Goal: Information Seeking & Learning: Find contact information

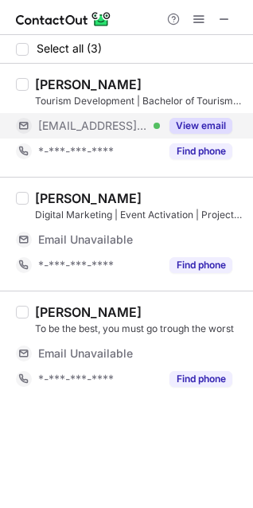
click at [196, 131] on button "View email" at bounding box center [201, 126] width 63 height 16
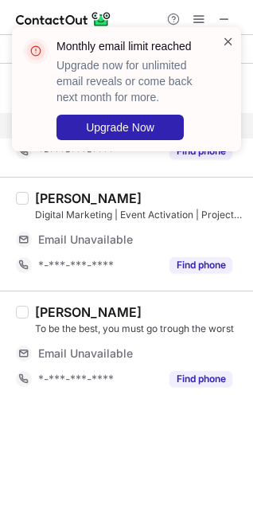
click at [230, 44] on span at bounding box center [228, 41] width 13 height 16
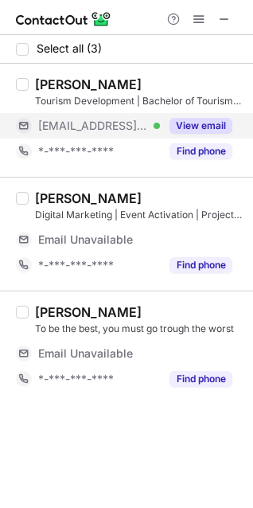
click at [210, 153] on div "Monthly email limit reached Upgrade now for unlimited email reveals or come bac…" at bounding box center [126, 254] width 253 height 508
click at [210, 153] on button "Find phone" at bounding box center [201, 151] width 63 height 16
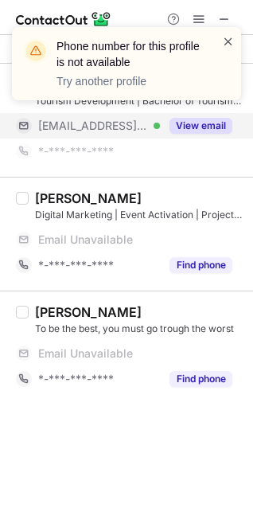
drag, startPoint x: 229, startPoint y: 40, endPoint x: 217, endPoint y: 115, distance: 75.8
click at [228, 40] on span at bounding box center [228, 41] width 13 height 16
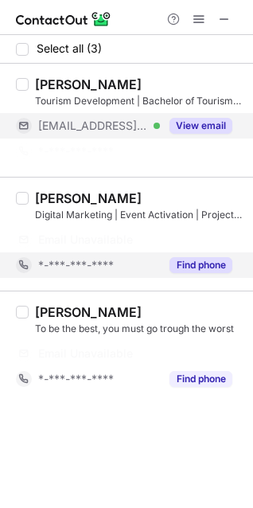
click at [205, 268] on button "Find phone" at bounding box center [201, 265] width 63 height 16
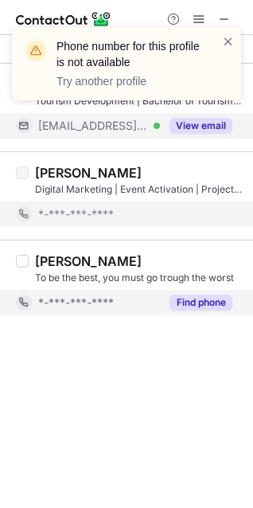
click at [201, 302] on button "Find phone" at bounding box center [201, 303] width 63 height 16
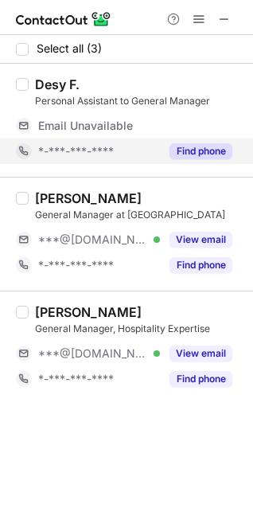
click at [189, 150] on button "Find phone" at bounding box center [201, 151] width 63 height 16
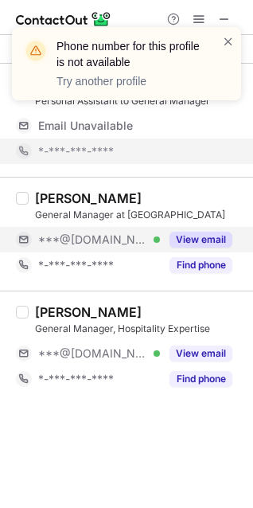
click at [212, 237] on button "View email" at bounding box center [201, 240] width 63 height 16
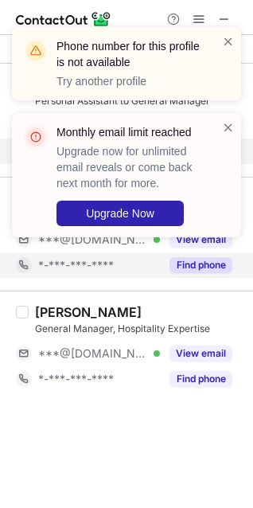
click at [213, 268] on button "Find phone" at bounding box center [201, 265] width 63 height 16
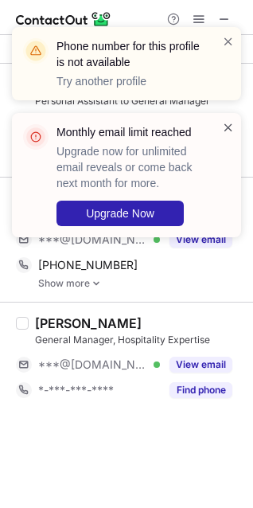
click at [227, 127] on span at bounding box center [228, 127] width 13 height 16
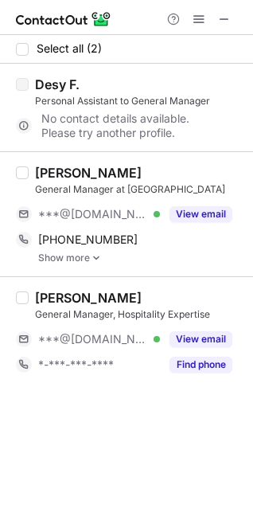
click at [37, 197] on div "[PERSON_NAME] General Manager at [GEOGRAPHIC_DATA] Senggigi ***@[DOMAIN_NAME] V…" at bounding box center [136, 214] width 215 height 99
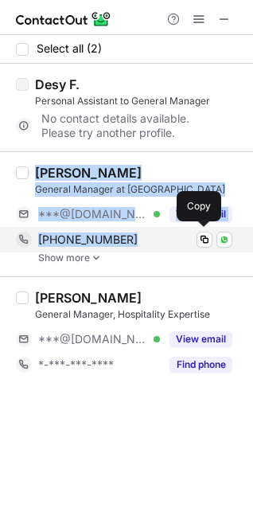
drag, startPoint x: 36, startPoint y: 170, endPoint x: 131, endPoint y: 245, distance: 120.7
click at [131, 245] on div "[PERSON_NAME] General Manager at [GEOGRAPHIC_DATA] Senggigi ***@[DOMAIN_NAME] V…" at bounding box center [136, 214] width 215 height 99
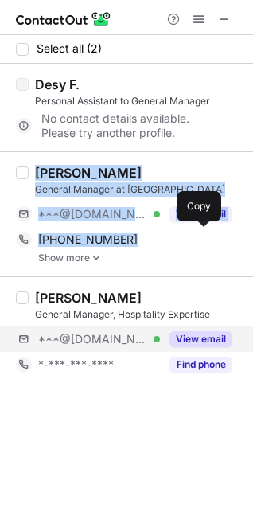
copy div "[PERSON_NAME] General Manager at [GEOGRAPHIC_DATA] Senggigi ***@[DOMAIN_NAME] V…"
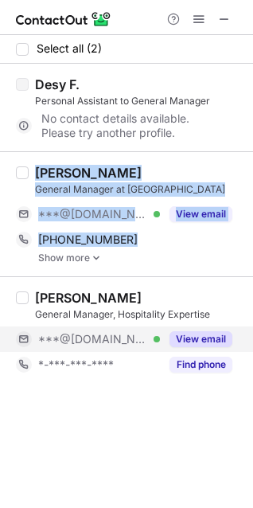
click at [193, 332] on button "View email" at bounding box center [201, 339] width 63 height 16
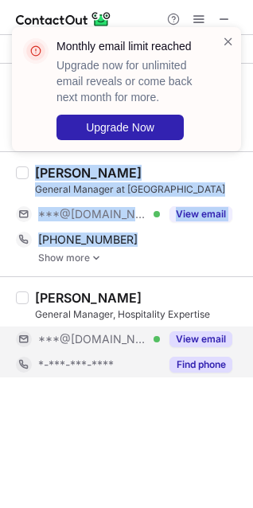
click at [189, 361] on button "Find phone" at bounding box center [201, 365] width 63 height 16
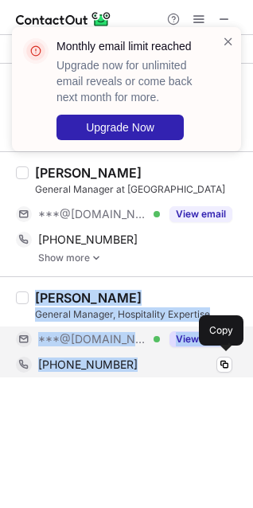
drag, startPoint x: 41, startPoint y: 299, endPoint x: 132, endPoint y: 363, distance: 112.0
click at [132, 363] on div "[PERSON_NAME] General Manager, Hospitality Expertise ***@[DOMAIN_NAME] Verified…" at bounding box center [136, 334] width 215 height 88
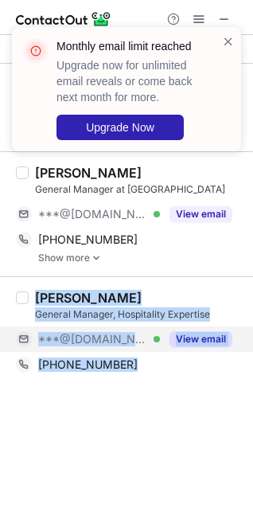
copy div "[PERSON_NAME] General Manager, Hospitality Expertise ***@[DOMAIN_NAME] Verified…"
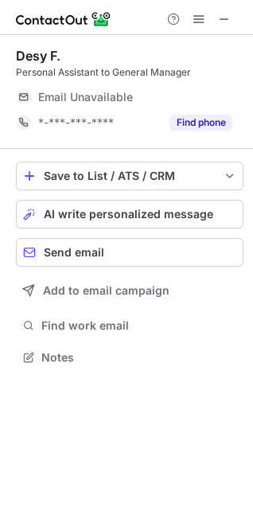
scroll to position [346, 253]
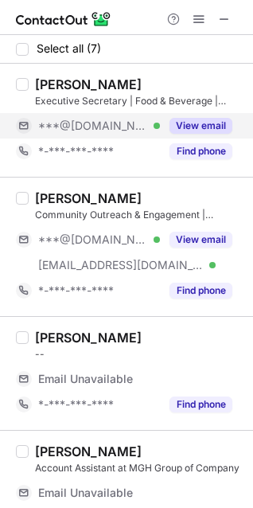
click at [186, 128] on button "View email" at bounding box center [201, 126] width 63 height 16
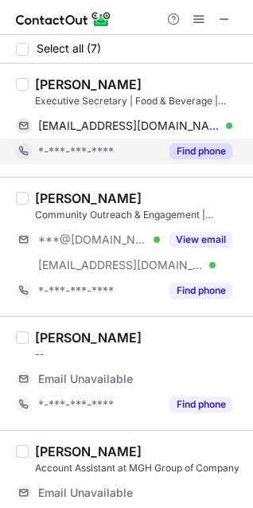
click at [191, 146] on button "Find phone" at bounding box center [201, 151] width 63 height 16
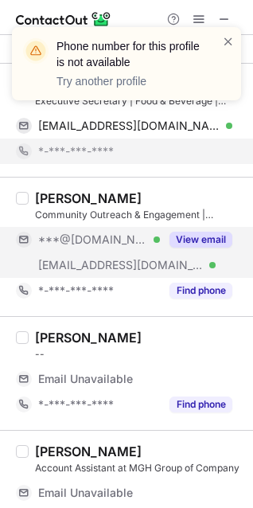
click at [193, 234] on button "View email" at bounding box center [201, 240] width 63 height 16
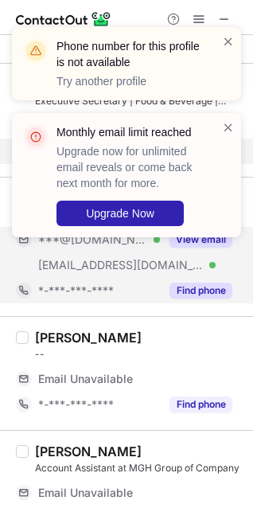
click at [197, 291] on button "Find phone" at bounding box center [201, 291] width 63 height 16
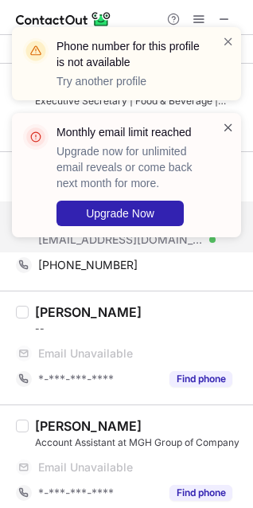
click at [229, 129] on span at bounding box center [228, 127] width 13 height 16
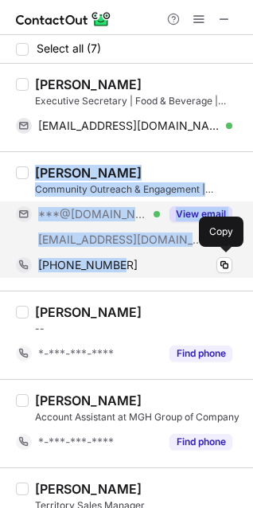
drag, startPoint x: 35, startPoint y: 169, endPoint x: 119, endPoint y: 256, distance: 121.1
click at [119, 256] on div "[PERSON_NAME] Community Outreach & Engagement | Connecting People & Creating Im…" at bounding box center [136, 221] width 215 height 113
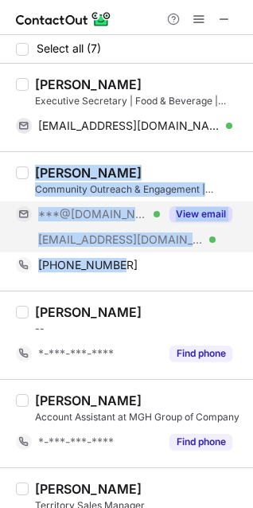
copy div "[PERSON_NAME] Community Outreach & Engagement | Connecting People & Creating Im…"
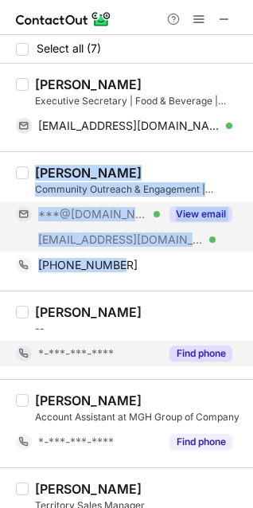
click at [211, 358] on button "Find phone" at bounding box center [201, 354] width 63 height 16
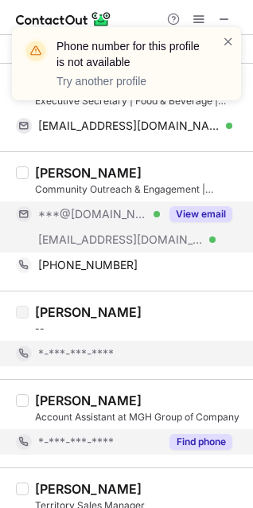
click at [214, 432] on div "Find phone" at bounding box center [196, 441] width 72 height 25
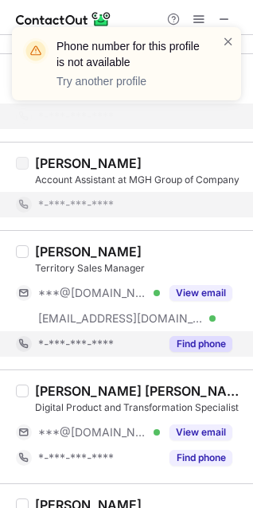
scroll to position [239, 0]
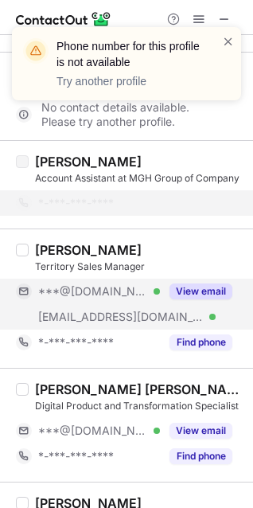
click at [193, 289] on button "View email" at bounding box center [201, 291] width 63 height 16
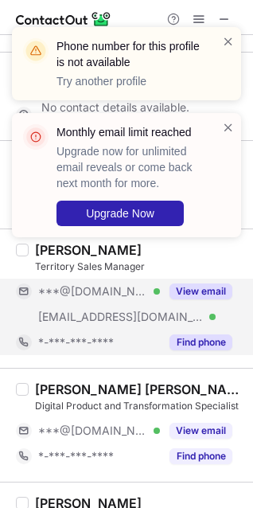
click at [205, 338] on button "Find phone" at bounding box center [201, 342] width 63 height 16
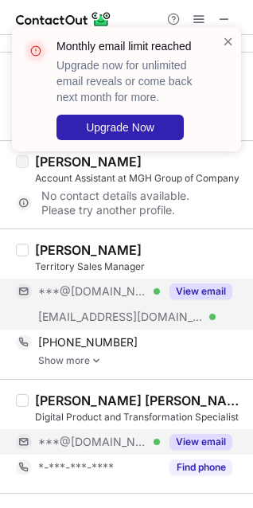
click at [205, 438] on button "View email" at bounding box center [201, 442] width 63 height 16
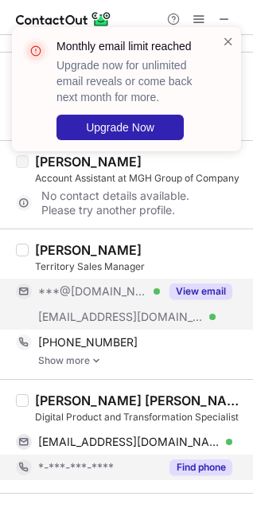
click at [207, 466] on button "Find phone" at bounding box center [201, 467] width 63 height 16
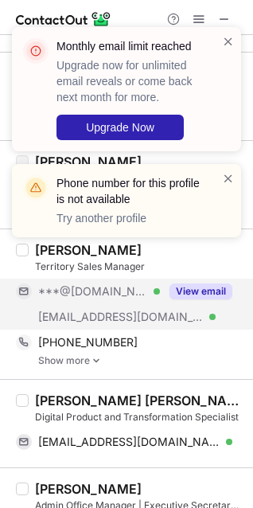
click at [40, 247] on div "Monthly email limit reached Upgrade now for unlimited email reveals or come bac…" at bounding box center [126, 138] width 255 height 255
click at [228, 179] on span at bounding box center [228, 178] width 13 height 16
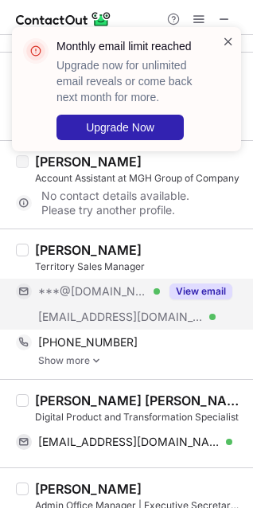
click at [225, 38] on span at bounding box center [228, 41] width 13 height 16
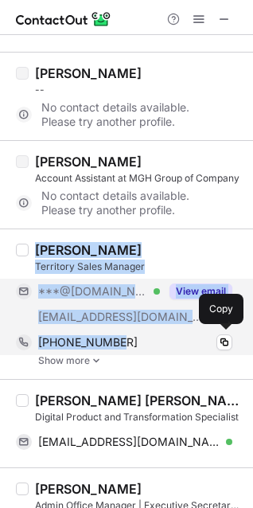
drag, startPoint x: 37, startPoint y: 247, endPoint x: 117, endPoint y: 342, distance: 124.9
click at [117, 342] on div "[PERSON_NAME] Territory Sales Manager ***@[DOMAIN_NAME] Verified [EMAIL_ADDRESS…" at bounding box center [136, 304] width 215 height 124
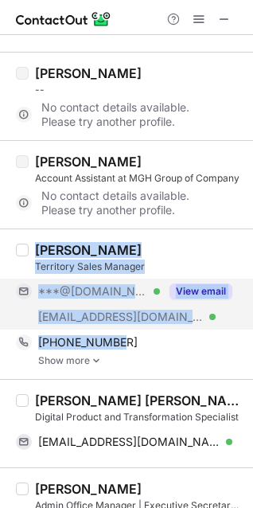
copy div "[PERSON_NAME] Territory Sales Manager ***@[DOMAIN_NAME] Verified [EMAIL_ADDRESS…"
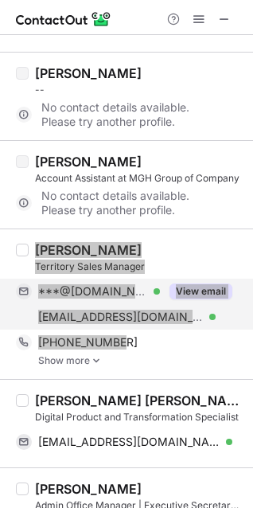
scroll to position [318, 0]
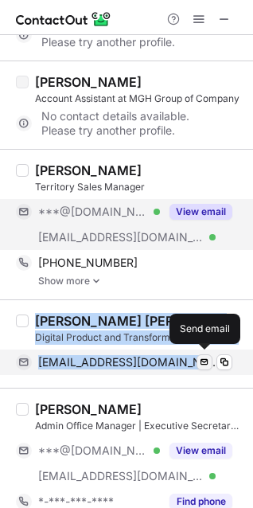
drag, startPoint x: 38, startPoint y: 319, endPoint x: 197, endPoint y: 360, distance: 163.6
click at [197, 360] on div "[PERSON_NAME] [PERSON_NAME] [PERSON_NAME] Digital Product and Transformation Sp…" at bounding box center [136, 344] width 215 height 62
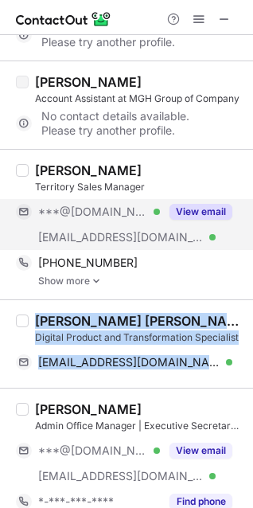
copy div "[PERSON_NAME] [PERSON_NAME] [PERSON_NAME] Digital Product and Transformation Sp…"
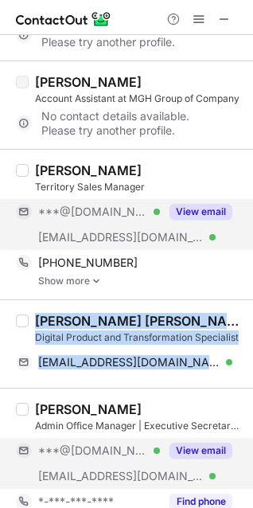
click at [213, 445] on button "View email" at bounding box center [201, 451] width 63 height 16
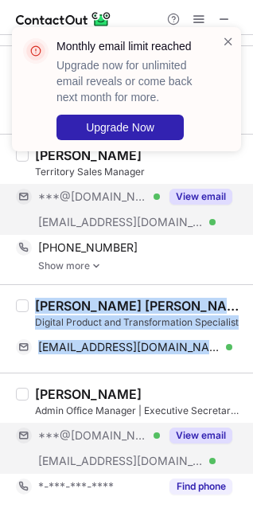
scroll to position [338, 0]
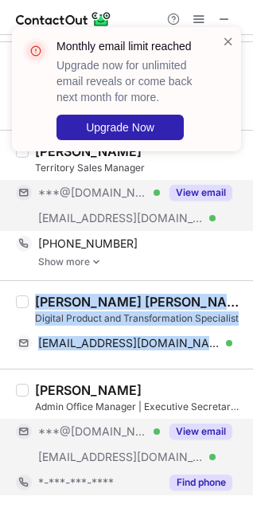
click at [202, 486] on button "Find phone" at bounding box center [201, 483] width 63 height 16
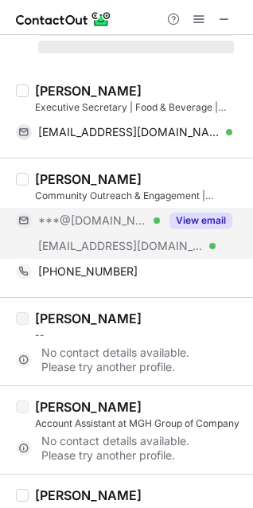
scroll to position [0, 0]
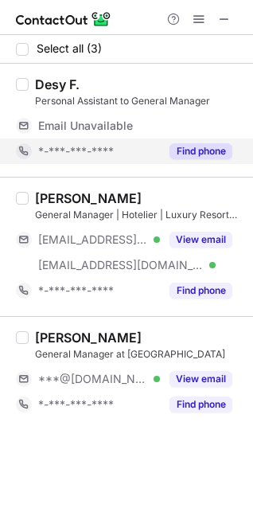
click at [193, 153] on button "Find phone" at bounding box center [201, 151] width 63 height 16
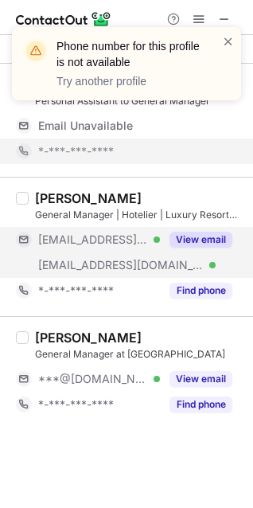
click at [202, 233] on button "View email" at bounding box center [201, 240] width 63 height 16
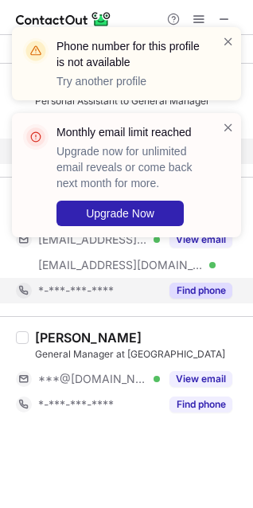
click at [204, 287] on button "Find phone" at bounding box center [201, 291] width 63 height 16
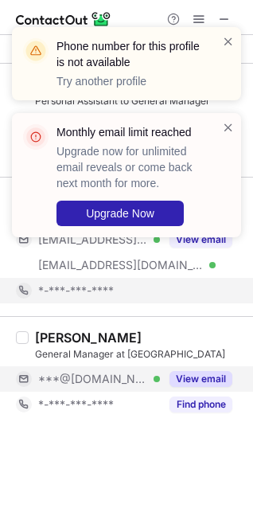
click at [194, 375] on button "View email" at bounding box center [201, 379] width 63 height 16
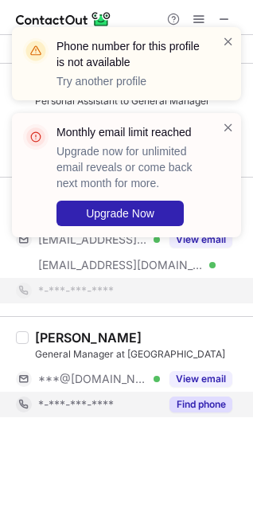
click at [189, 406] on button "Find phone" at bounding box center [201, 404] width 63 height 16
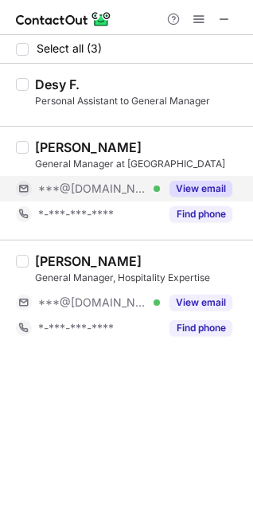
click at [184, 193] on button "View email" at bounding box center [201, 189] width 63 height 16
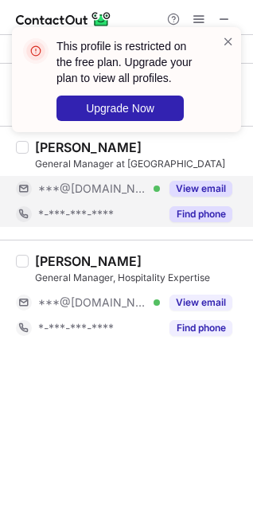
click at [192, 216] on button "Find phone" at bounding box center [201, 214] width 63 height 16
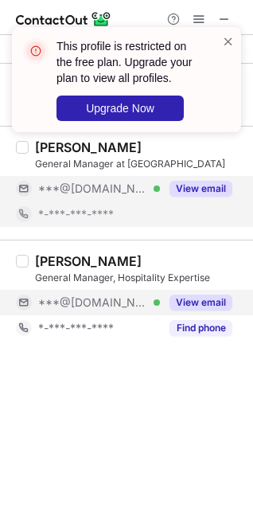
click at [202, 291] on div "View email" at bounding box center [196, 302] width 72 height 25
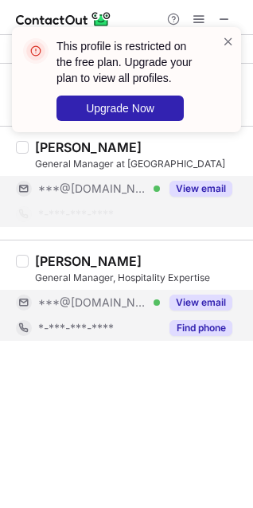
click at [207, 322] on button "Find phone" at bounding box center [201, 328] width 63 height 16
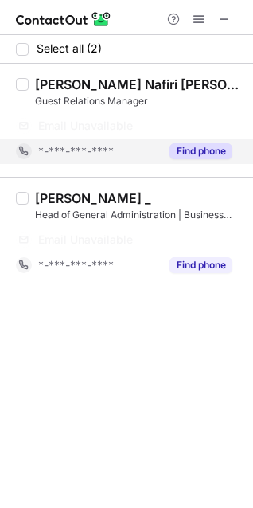
drag, startPoint x: 198, startPoint y: 152, endPoint x: 201, endPoint y: 176, distance: 24.1
click at [198, 151] on button "Find phone" at bounding box center [201, 151] width 63 height 16
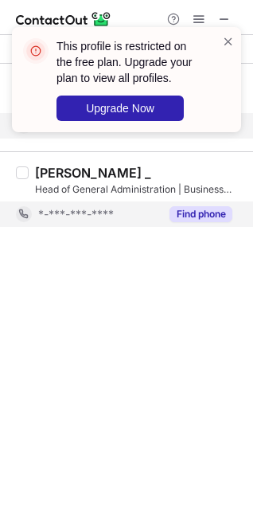
click at [205, 213] on button "Find phone" at bounding box center [201, 214] width 63 height 16
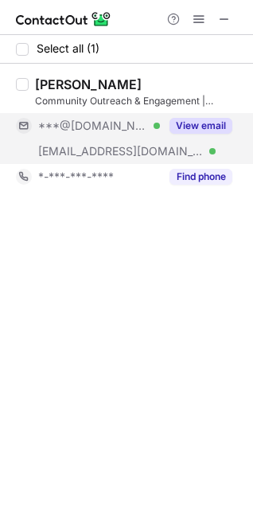
click at [176, 127] on button "View email" at bounding box center [201, 126] width 63 height 16
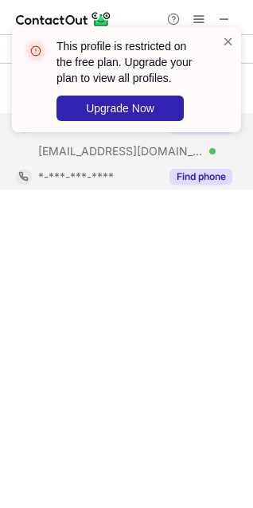
click at [187, 168] on div "Find phone" at bounding box center [196, 176] width 72 height 25
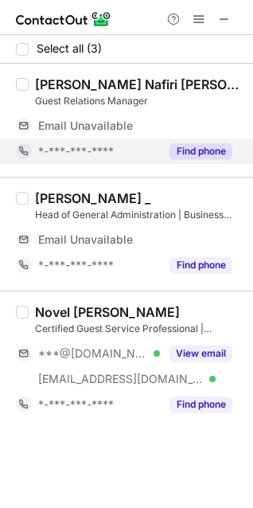
click at [189, 150] on button "Find phone" at bounding box center [201, 151] width 63 height 16
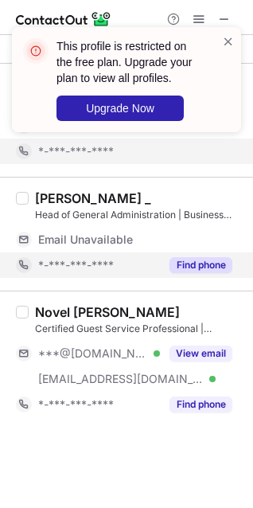
click at [200, 260] on button "Find phone" at bounding box center [201, 265] width 63 height 16
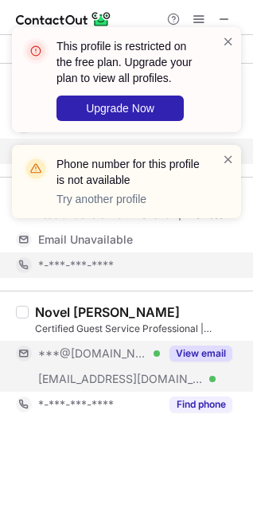
click at [204, 352] on button "View email" at bounding box center [201, 354] width 63 height 16
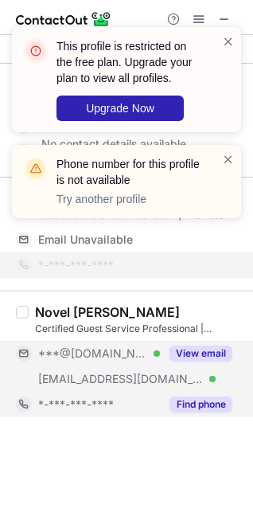
click at [202, 398] on button "Find phone" at bounding box center [201, 404] width 63 height 16
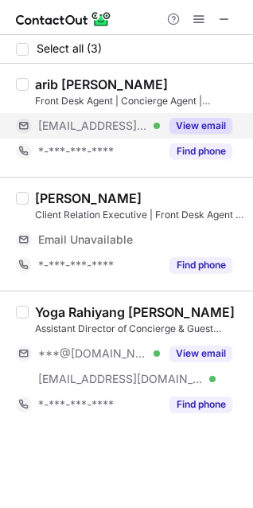
click at [197, 132] on button "View email" at bounding box center [201, 126] width 63 height 16
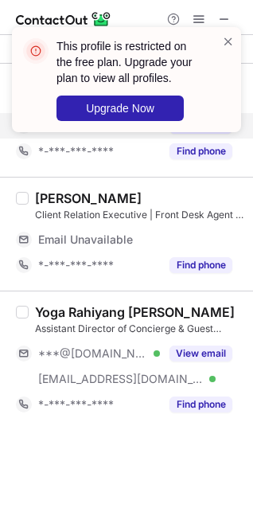
click at [199, 150] on div "This profile is restricted on the free plan. Upgrade your plan to view all prof…" at bounding box center [126, 86] width 255 height 150
click at [228, 42] on span at bounding box center [228, 41] width 13 height 16
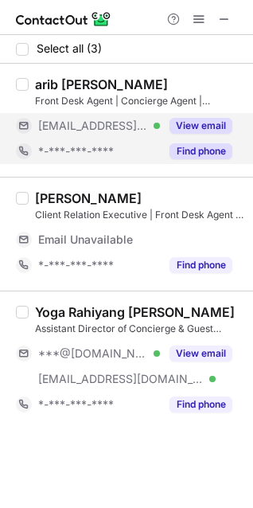
click at [214, 157] on button "Find phone" at bounding box center [201, 151] width 63 height 16
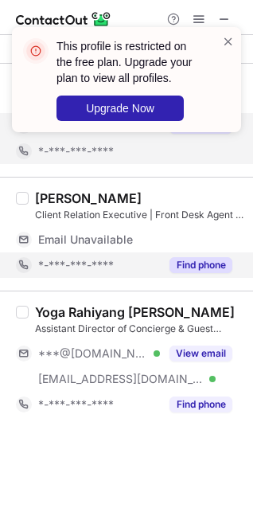
click at [207, 261] on button "Find phone" at bounding box center [201, 265] width 63 height 16
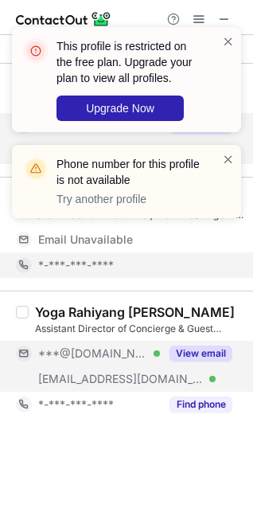
click at [210, 354] on button "View email" at bounding box center [201, 354] width 63 height 16
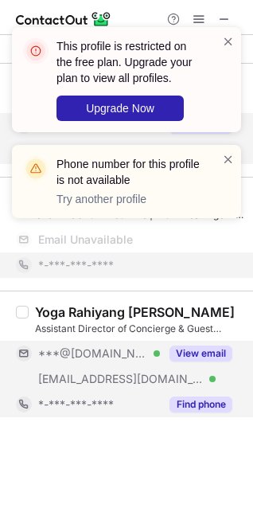
click at [213, 403] on button "Find phone" at bounding box center [201, 404] width 63 height 16
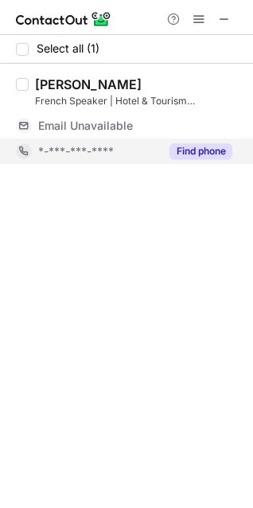
click at [203, 146] on button "Find phone" at bounding box center [201, 151] width 63 height 16
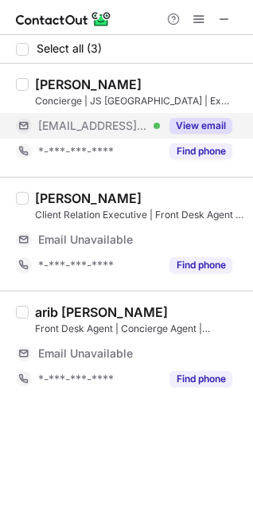
click at [199, 130] on button "View email" at bounding box center [201, 126] width 63 height 16
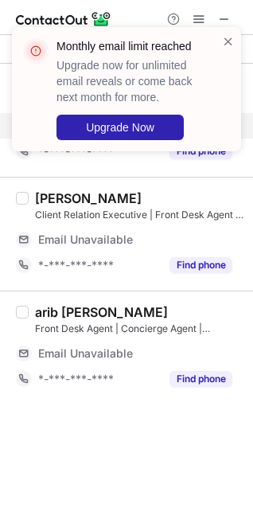
click at [197, 146] on div "Monthly email limit reached Upgrade now for unlimited email reveals or come bac…" at bounding box center [126, 95] width 255 height 169
click at [232, 41] on span at bounding box center [228, 41] width 13 height 16
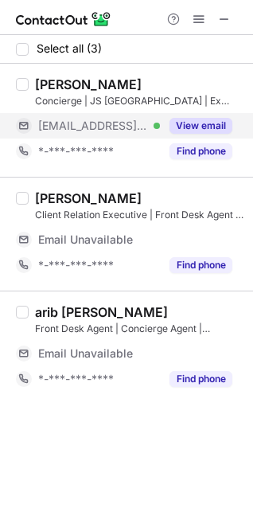
click at [205, 153] on div "Monthly email limit reached Upgrade now for unlimited email reveals or come bac…" at bounding box center [126, 95] width 255 height 169
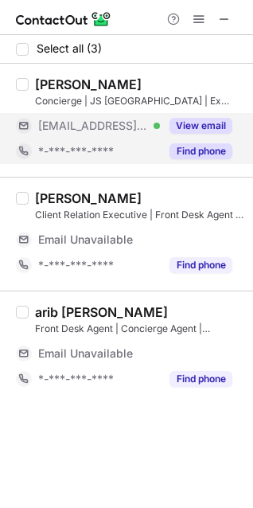
click at [201, 154] on button "Find phone" at bounding box center [201, 151] width 63 height 16
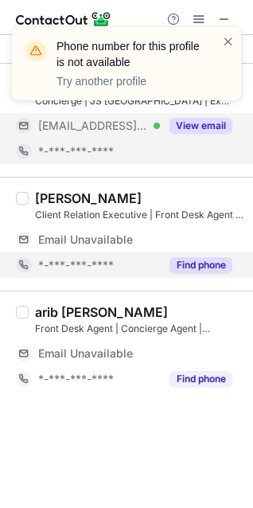
click at [206, 265] on button "Find phone" at bounding box center [201, 265] width 63 height 16
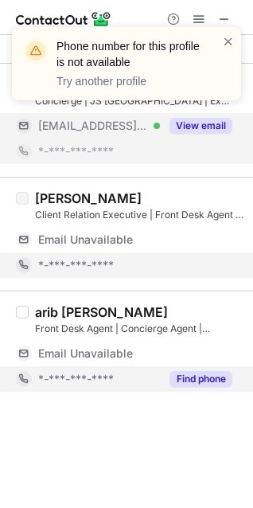
click at [217, 382] on button "Find phone" at bounding box center [201, 379] width 63 height 16
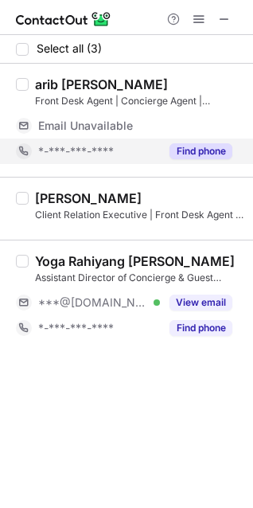
click at [199, 148] on button "Find phone" at bounding box center [201, 151] width 63 height 16
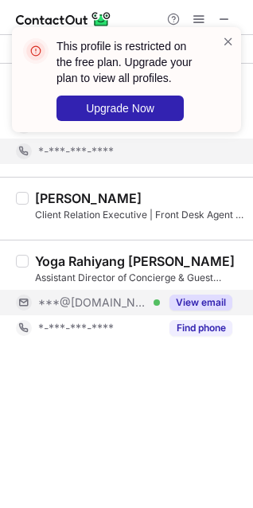
click at [206, 295] on button "View email" at bounding box center [201, 303] width 63 height 16
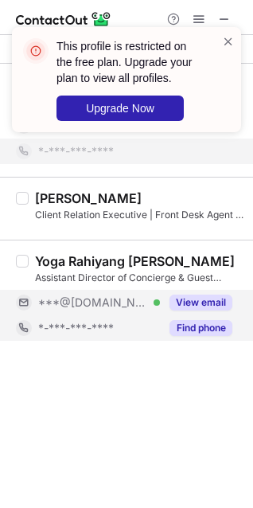
click at [209, 325] on button "Find phone" at bounding box center [201, 328] width 63 height 16
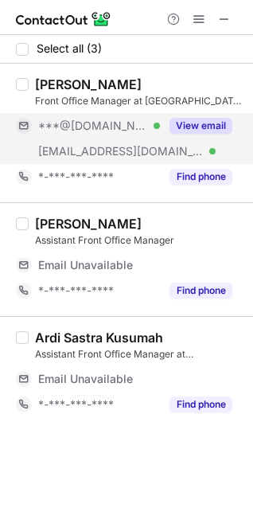
click at [195, 127] on button "View email" at bounding box center [201, 126] width 63 height 16
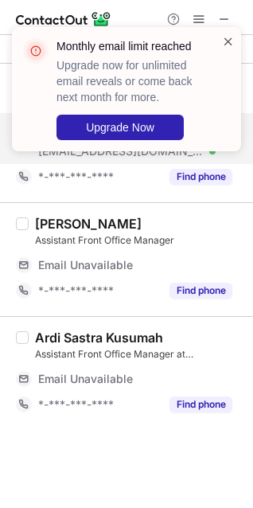
click at [229, 41] on span at bounding box center [228, 41] width 13 height 16
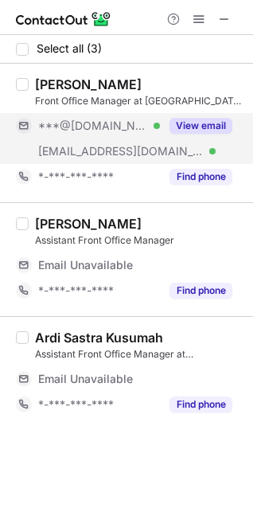
click at [208, 176] on div "Monthly email limit reached Upgrade now for unlimited email reveals or come bac…" at bounding box center [126, 254] width 253 height 508
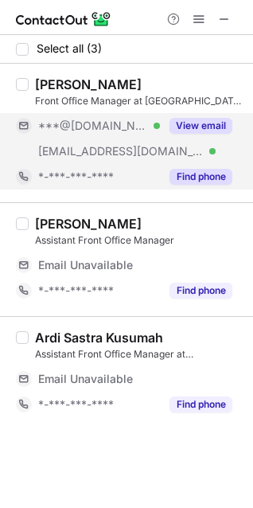
click at [208, 175] on button "Find phone" at bounding box center [201, 177] width 63 height 16
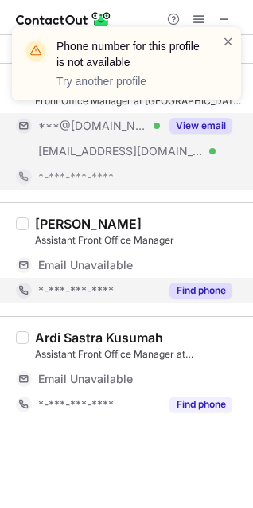
click at [201, 283] on button "Find phone" at bounding box center [201, 291] width 63 height 16
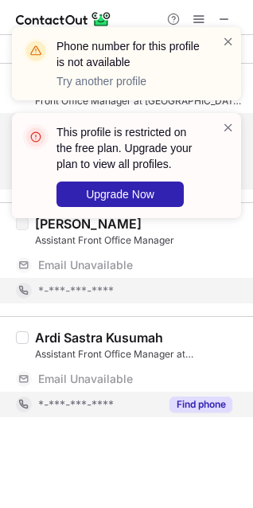
click at [198, 408] on button "Find phone" at bounding box center [201, 404] width 63 height 16
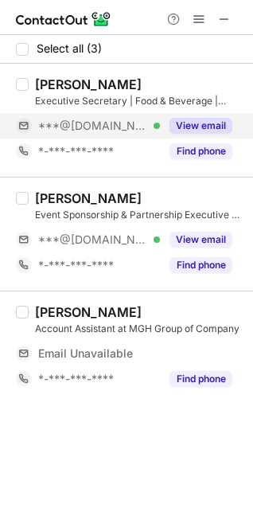
click at [197, 131] on button "View email" at bounding box center [201, 126] width 63 height 16
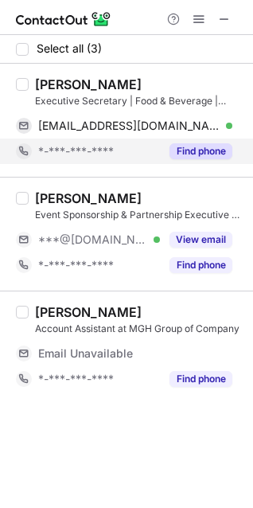
click at [197, 147] on button "Find phone" at bounding box center [201, 151] width 63 height 16
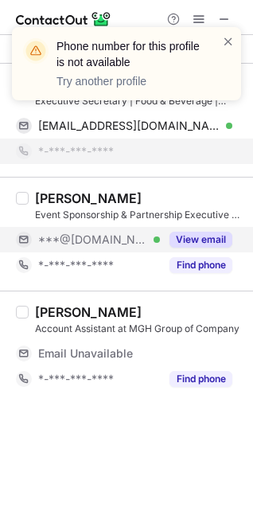
click at [182, 239] on button "View email" at bounding box center [201, 240] width 63 height 16
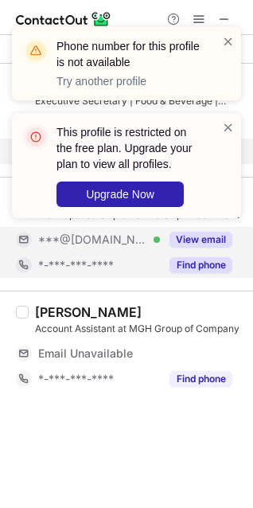
click at [195, 272] on button "Find phone" at bounding box center [201, 265] width 63 height 16
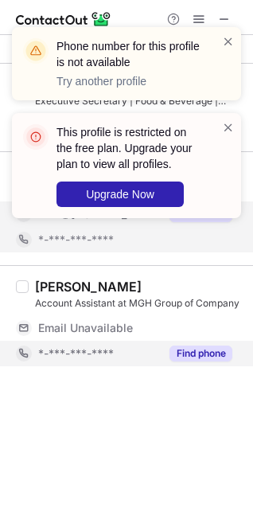
click at [197, 351] on button "Find phone" at bounding box center [201, 354] width 63 height 16
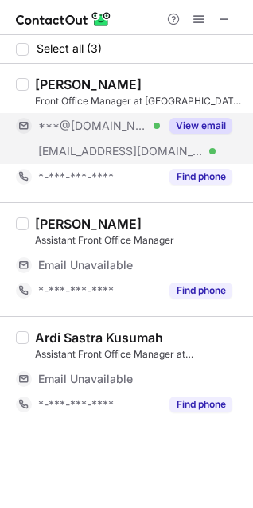
click at [200, 127] on button "View email" at bounding box center [201, 126] width 63 height 16
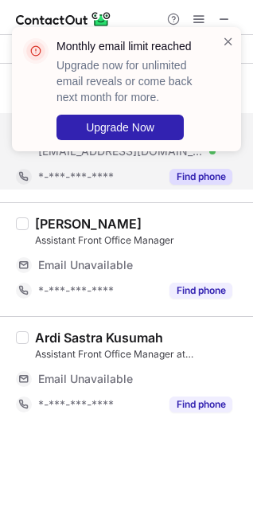
click at [198, 170] on div "Monthly email limit reached Upgrade now for unlimited email reveals or come bac…" at bounding box center [126, 95] width 255 height 169
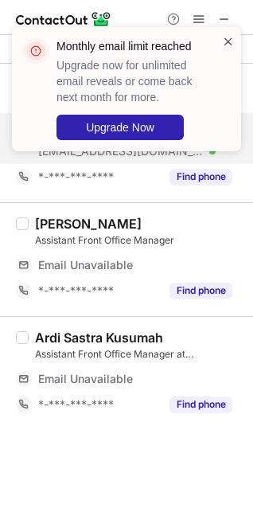
click at [230, 37] on span at bounding box center [228, 41] width 13 height 16
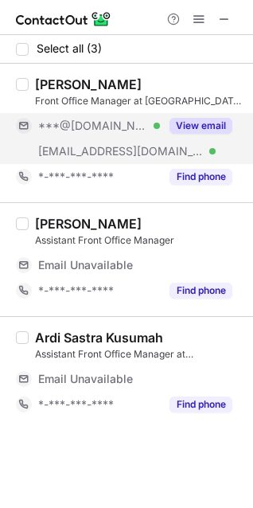
click at [212, 178] on div "Monthly email limit reached Upgrade now for unlimited email reveals or come bac…" at bounding box center [126, 95] width 255 height 169
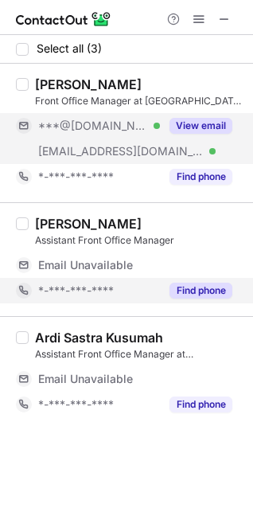
click at [209, 287] on button "Find phone" at bounding box center [201, 291] width 63 height 16
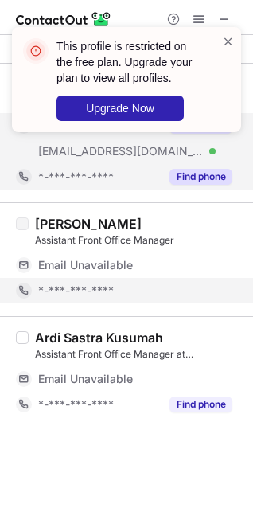
click at [217, 180] on button "Find phone" at bounding box center [201, 177] width 63 height 16
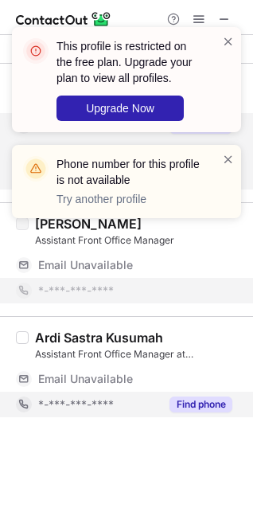
click at [220, 400] on button "Find phone" at bounding box center [201, 404] width 63 height 16
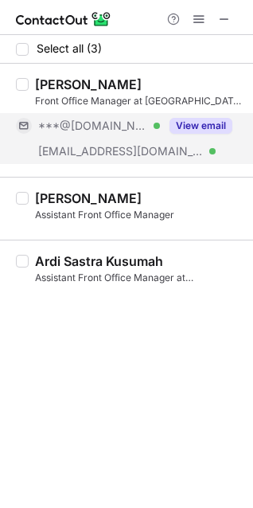
click at [196, 124] on button "View email" at bounding box center [201, 126] width 63 height 16
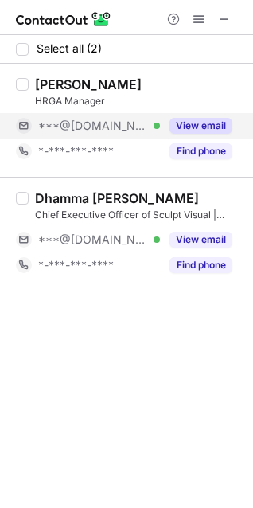
click at [210, 130] on button "View email" at bounding box center [201, 126] width 63 height 16
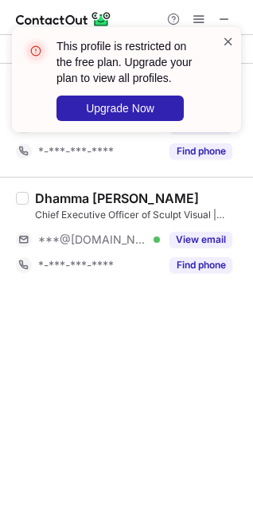
click at [229, 41] on span at bounding box center [228, 41] width 13 height 16
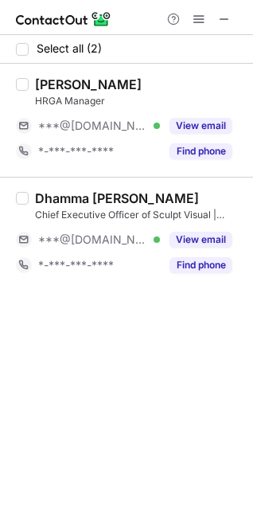
click at [203, 146] on div "This profile is restricted on the free plan. Upgrade your plan to view all prof…" at bounding box center [126, 254] width 253 height 508
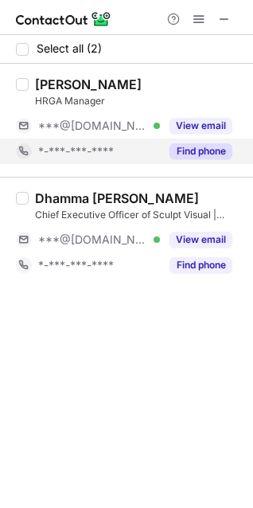
click at [201, 153] on button "Find phone" at bounding box center [201, 151] width 63 height 16
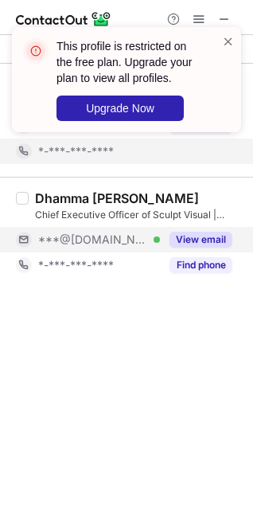
click at [204, 236] on button "View email" at bounding box center [201, 240] width 63 height 16
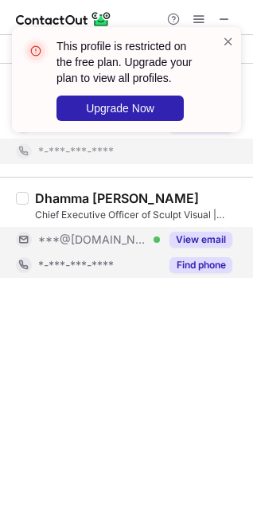
click at [206, 266] on button "Find phone" at bounding box center [201, 265] width 63 height 16
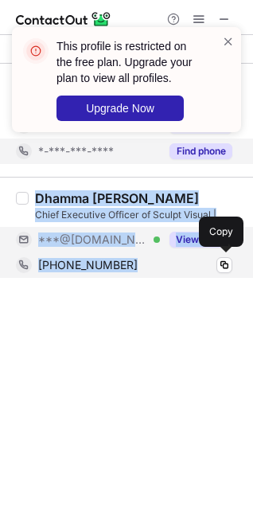
drag, startPoint x: 38, startPoint y: 194, endPoint x: 129, endPoint y: 265, distance: 115.1
click at [129, 265] on div "[PERSON_NAME] Chief Executive Officer of Sculpt Visual | Managing Director of T…" at bounding box center [136, 234] width 215 height 88
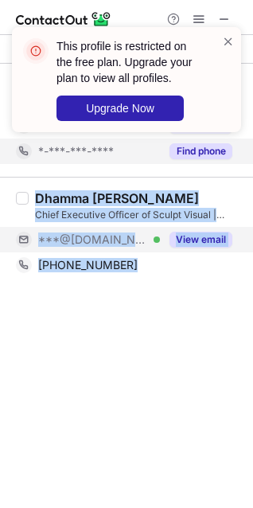
copy div "[PERSON_NAME] Chief Executive Officer of Sculpt Visual | Managing Director of T…"
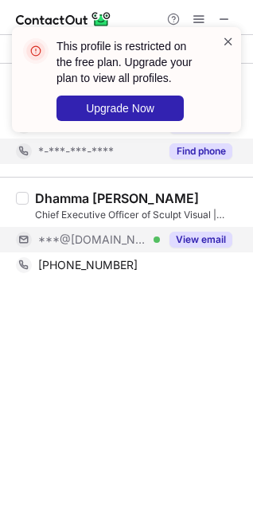
click at [227, 40] on span at bounding box center [228, 41] width 13 height 16
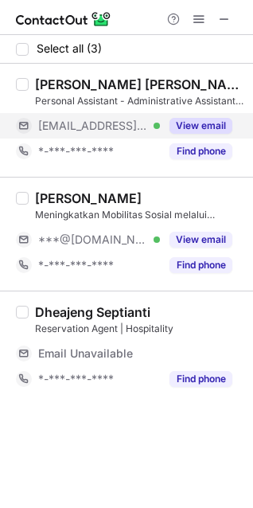
click at [198, 121] on button "View email" at bounding box center [201, 126] width 63 height 16
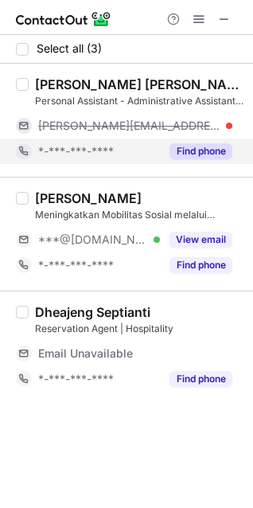
click at [197, 149] on button "Find phone" at bounding box center [201, 151] width 63 height 16
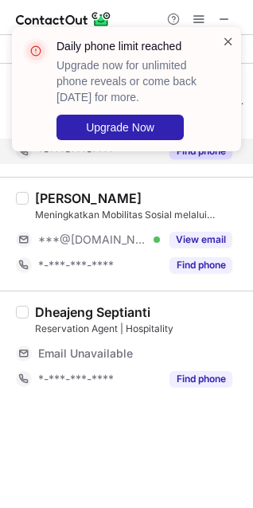
click at [229, 42] on span at bounding box center [228, 41] width 13 height 16
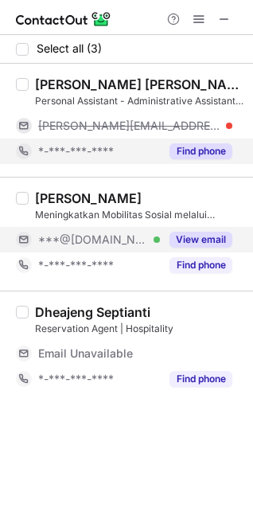
click at [209, 234] on button "View email" at bounding box center [201, 240] width 63 height 16
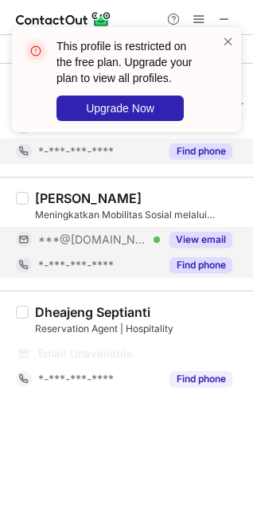
click at [209, 268] on button "Find phone" at bounding box center [201, 265] width 63 height 16
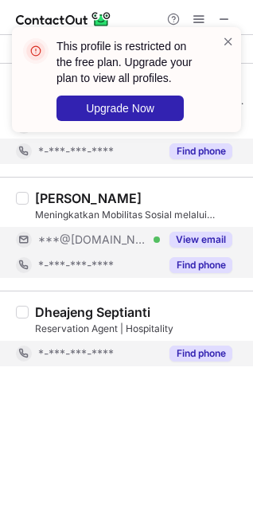
click at [197, 355] on button "Find phone" at bounding box center [201, 354] width 63 height 16
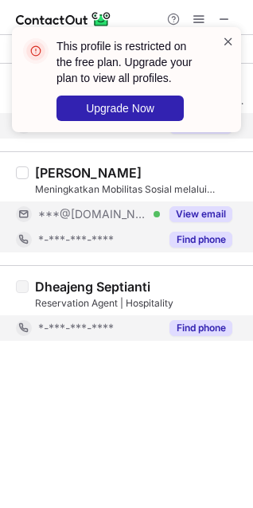
click at [232, 36] on span at bounding box center [228, 41] width 13 height 16
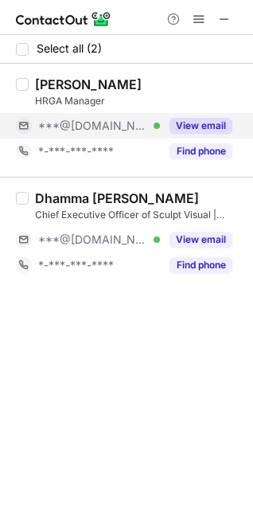
click at [197, 133] on button "View email" at bounding box center [201, 126] width 63 height 16
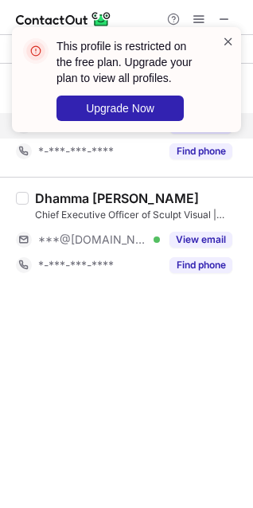
click at [228, 43] on span at bounding box center [228, 41] width 13 height 16
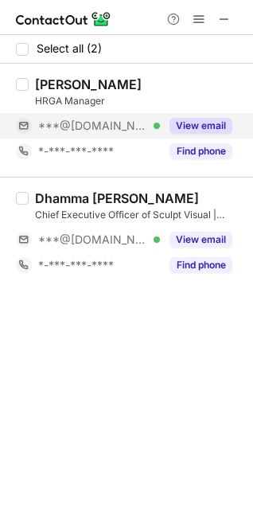
click at [209, 147] on div "This profile is restricted on the free plan. Upgrade your plan to view all prof…" at bounding box center [126, 86] width 255 height 150
click at [209, 147] on button "Find phone" at bounding box center [201, 151] width 63 height 16
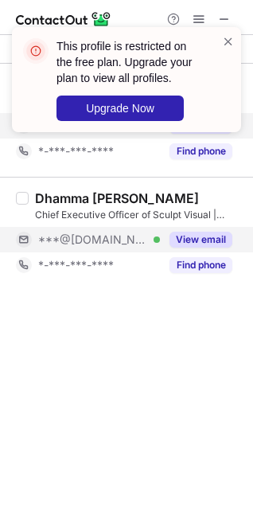
click at [201, 239] on button "View email" at bounding box center [201, 240] width 63 height 16
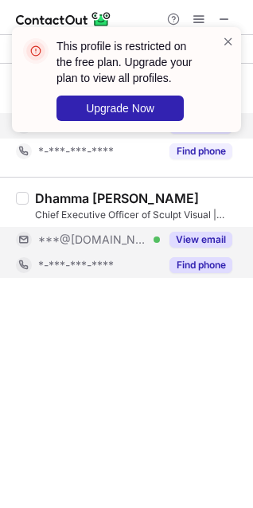
click at [206, 262] on button "Find phone" at bounding box center [201, 265] width 63 height 16
